Goal: Task Accomplishment & Management: Use online tool/utility

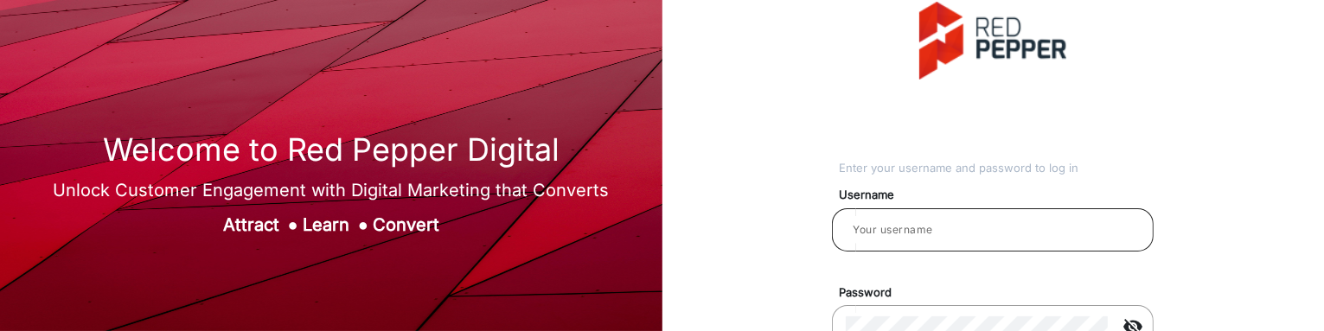
scroll to position [86, 0]
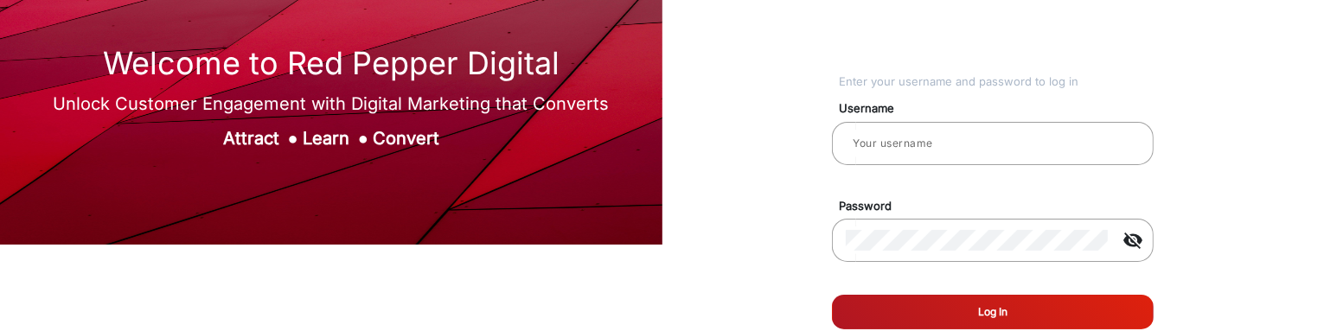
type input "[PERSON_NAME]"
click at [1003, 193] on button "Log In" at bounding box center [993, 312] width 322 height 35
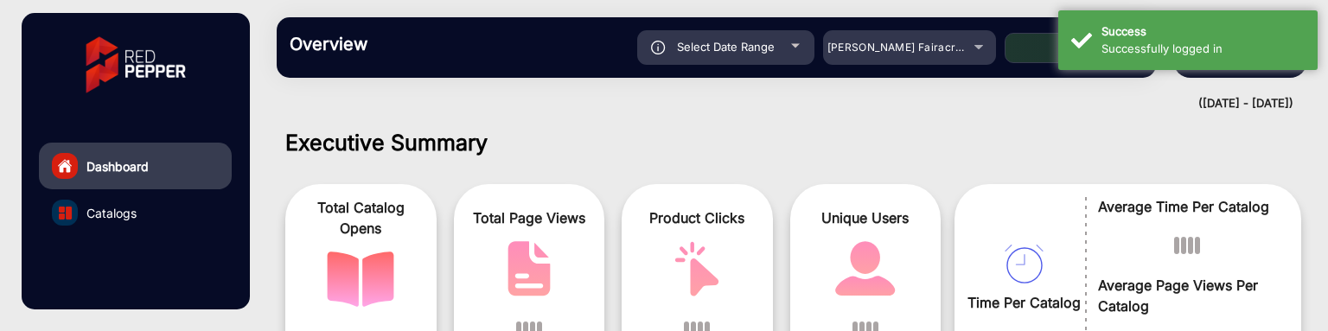
scroll to position [13, 0]
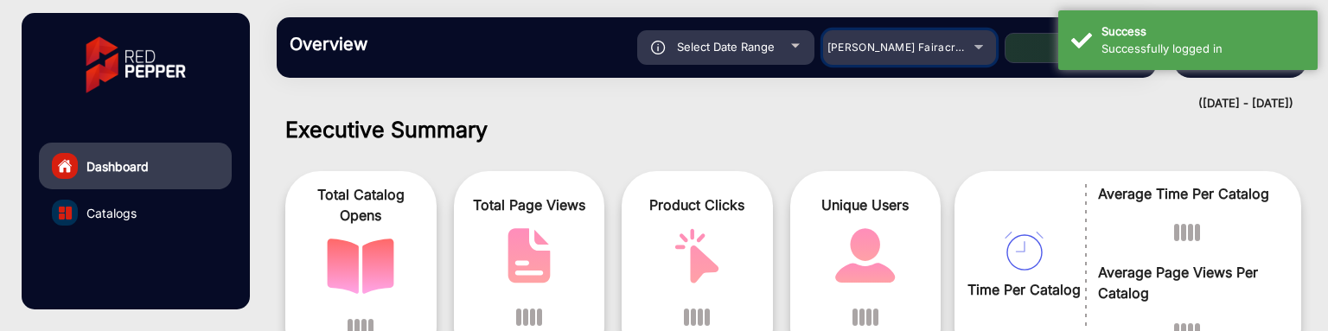
click at [921, 54] on div "[PERSON_NAME] Fairacre Farms" at bounding box center [896, 47] width 138 height 21
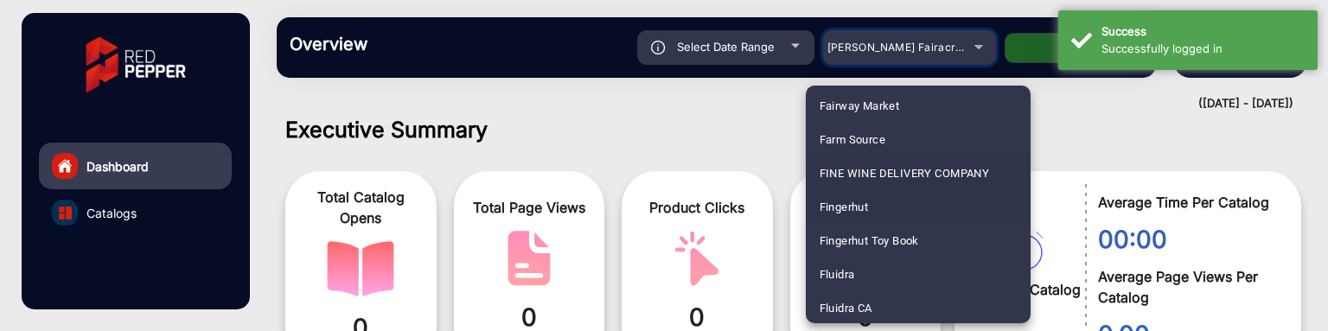
scroll to position [2066, 0]
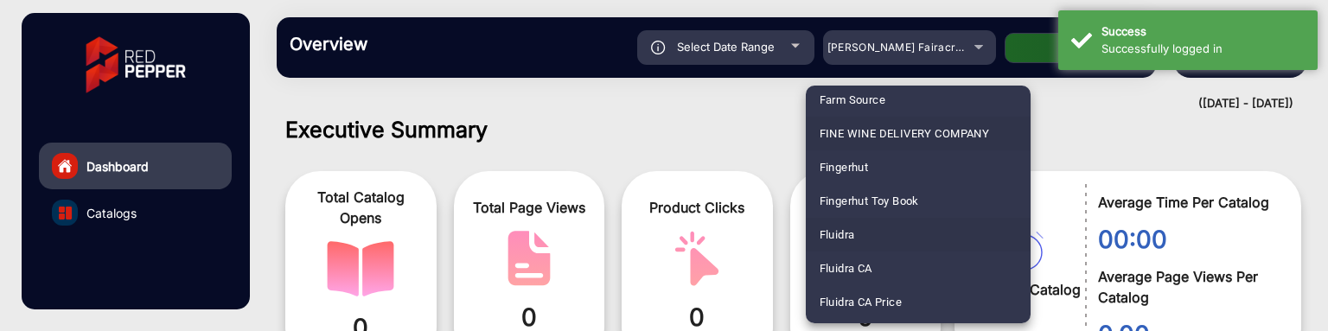
click at [922, 193] on mat-option "Fluidra" at bounding box center [918, 235] width 225 height 34
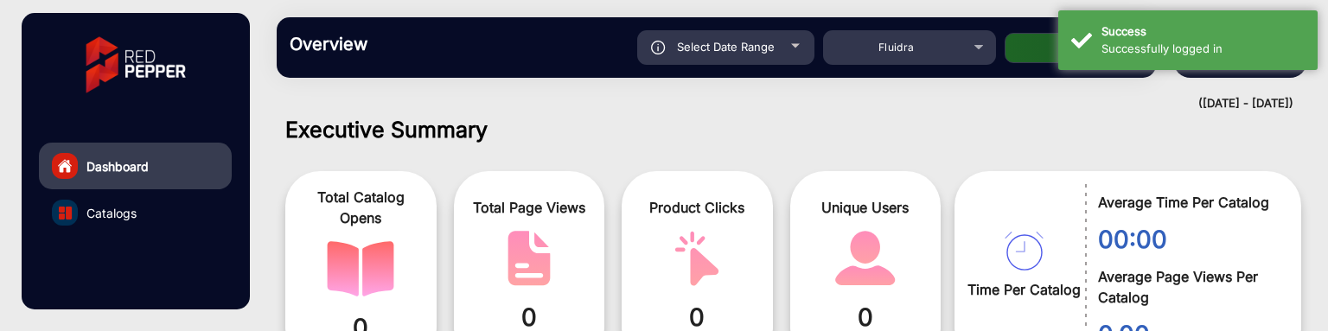
click at [1037, 54] on button "Apply" at bounding box center [1074, 48] width 138 height 30
type input "[DATE]"
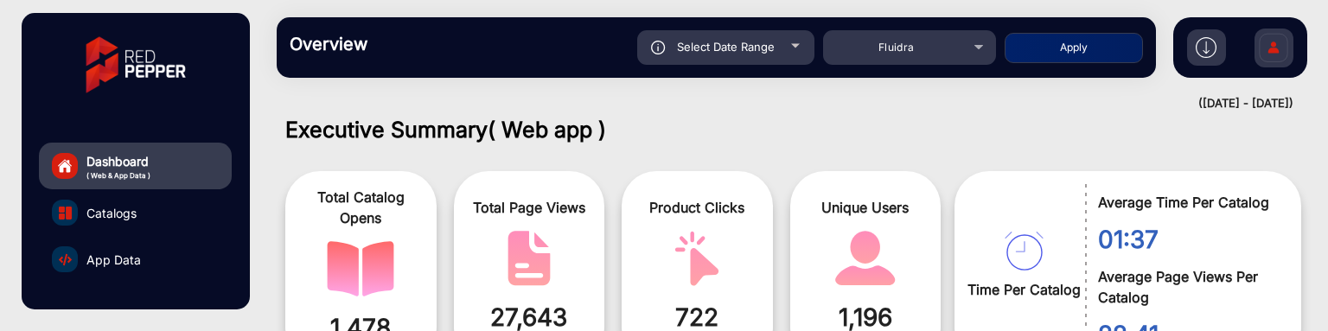
click at [118, 193] on span "App Data" at bounding box center [113, 260] width 54 height 18
